Goal: Transaction & Acquisition: Purchase product/service

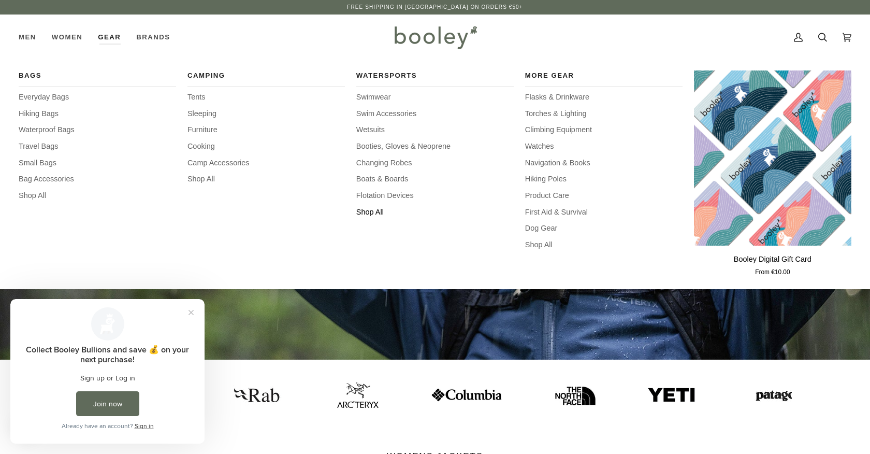
click at [371, 209] on span "Shop All" at bounding box center [434, 212] width 157 height 11
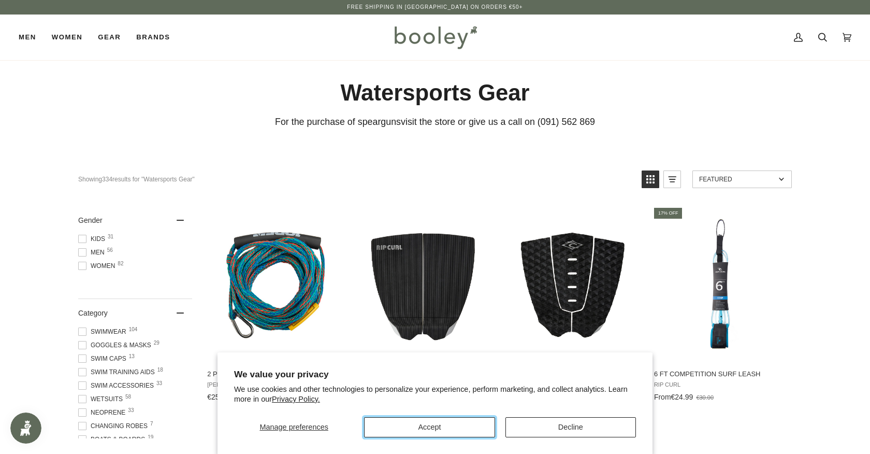
click at [411, 429] on button "Accept" at bounding box center [429, 427] width 131 height 20
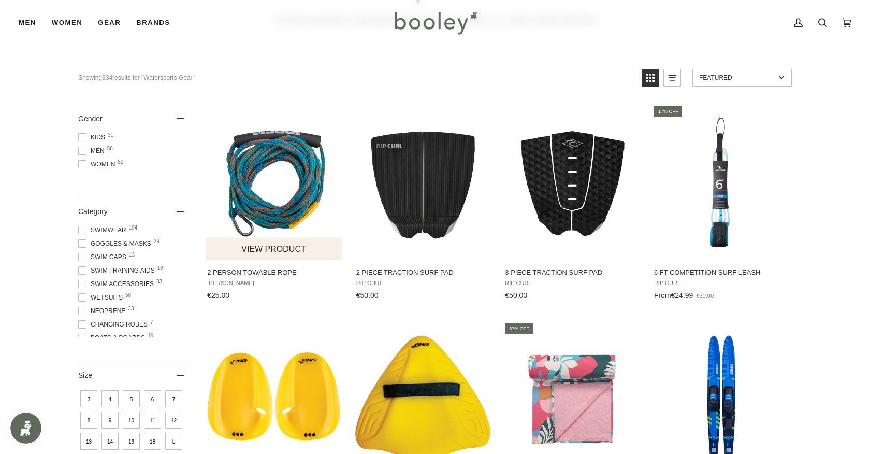
scroll to position [102, 0]
click at [289, 251] on button "View product" at bounding box center [274, 248] width 136 height 22
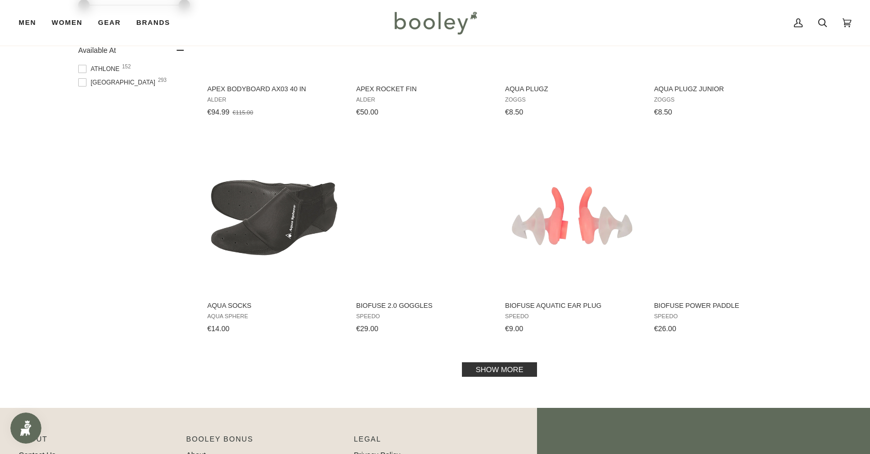
scroll to position [943, 0]
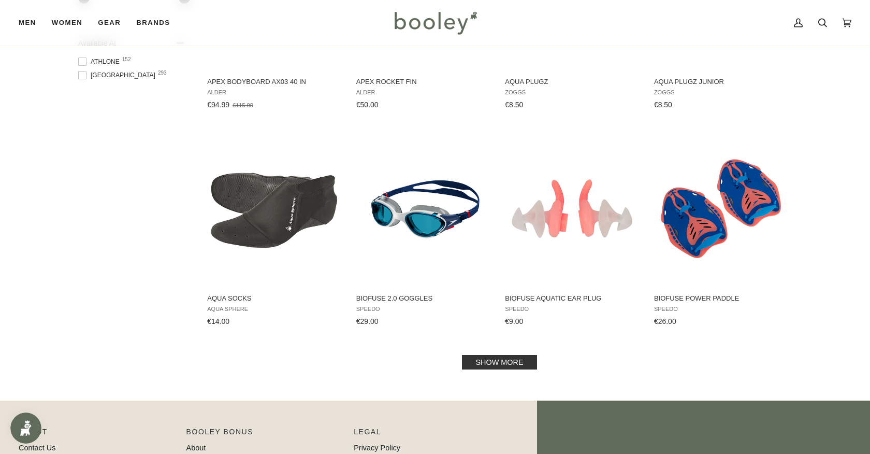
click at [487, 360] on link "Show more" at bounding box center [499, 362] width 75 height 15
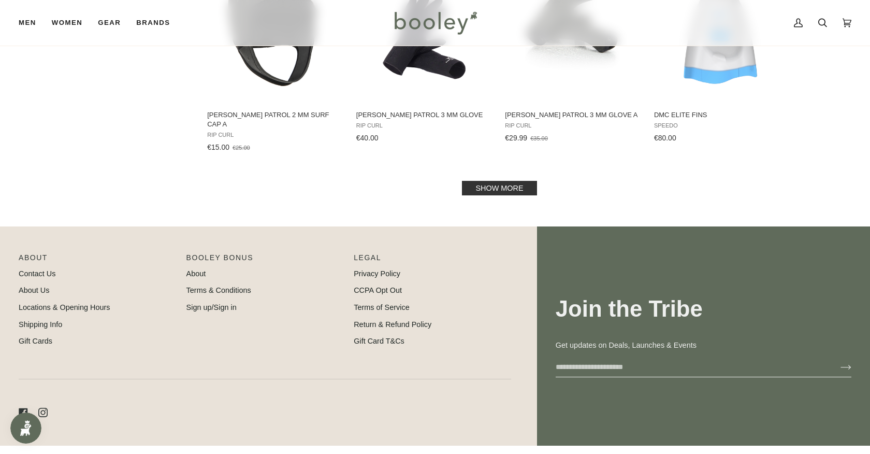
scroll to position [2247, 0]
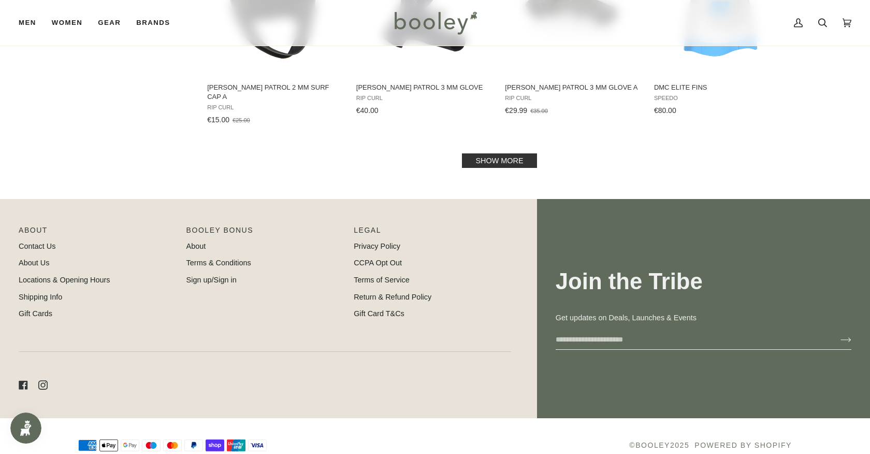
click at [501, 153] on link "Show more" at bounding box center [499, 160] width 75 height 15
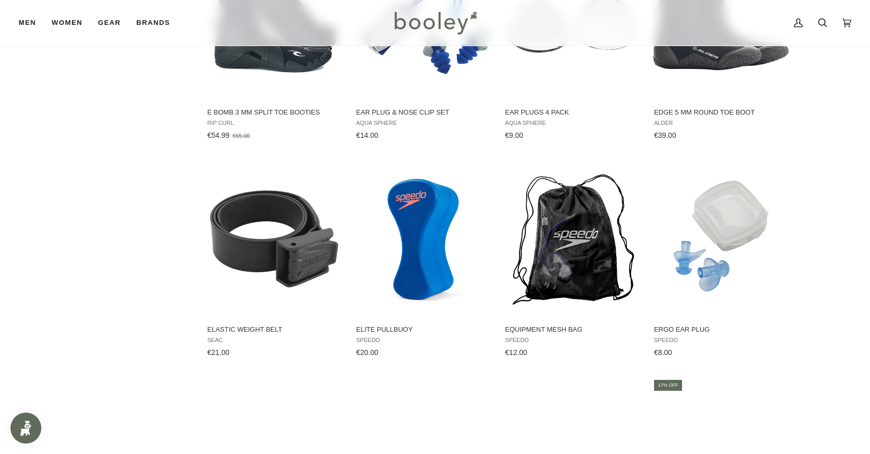
scroll to position [2673, 0]
